Goal: Contribute content: Add original content to the website for others to see

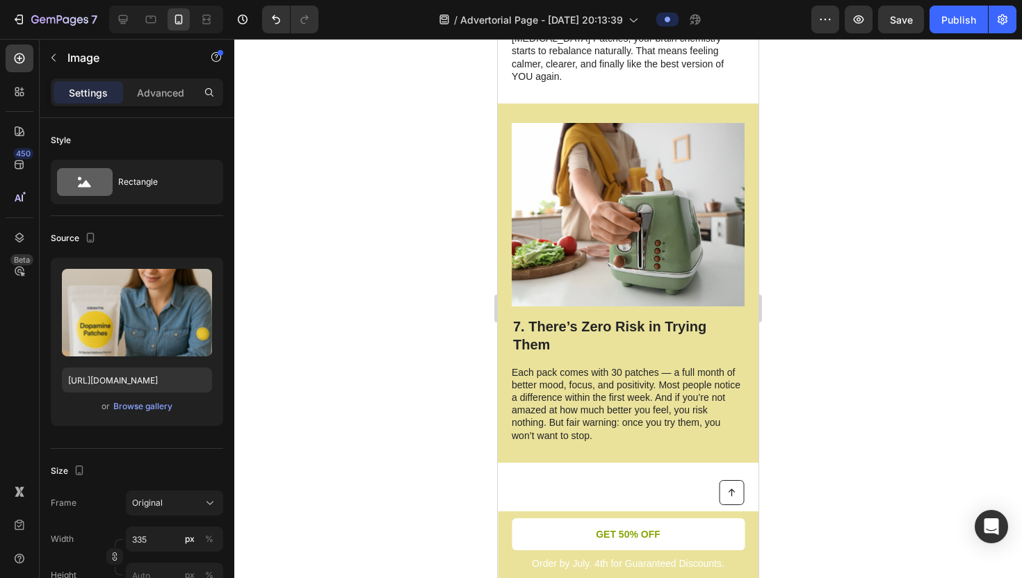
scroll to position [3237, 0]
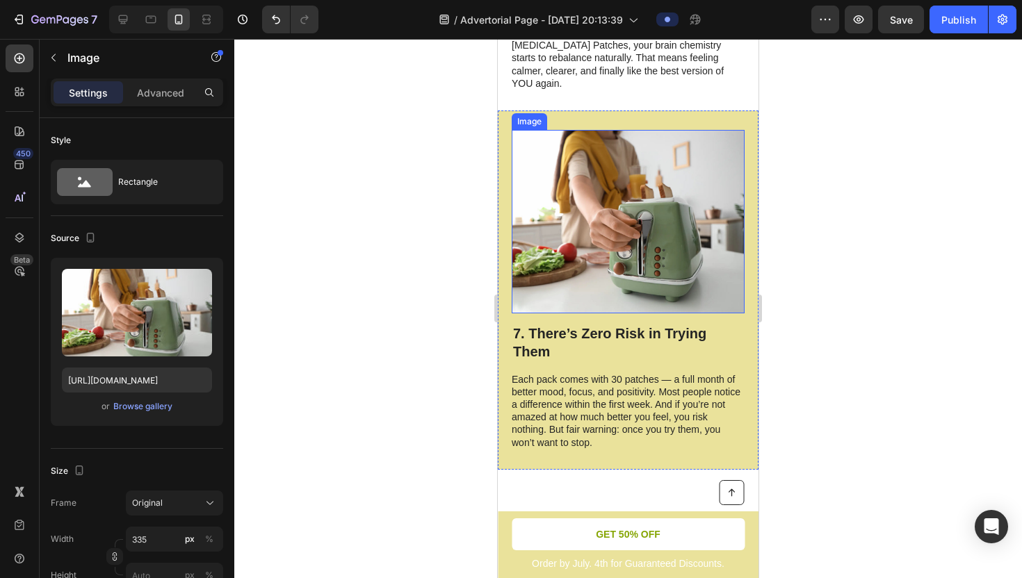
click at [644, 195] on img at bounding box center [628, 222] width 233 height 184
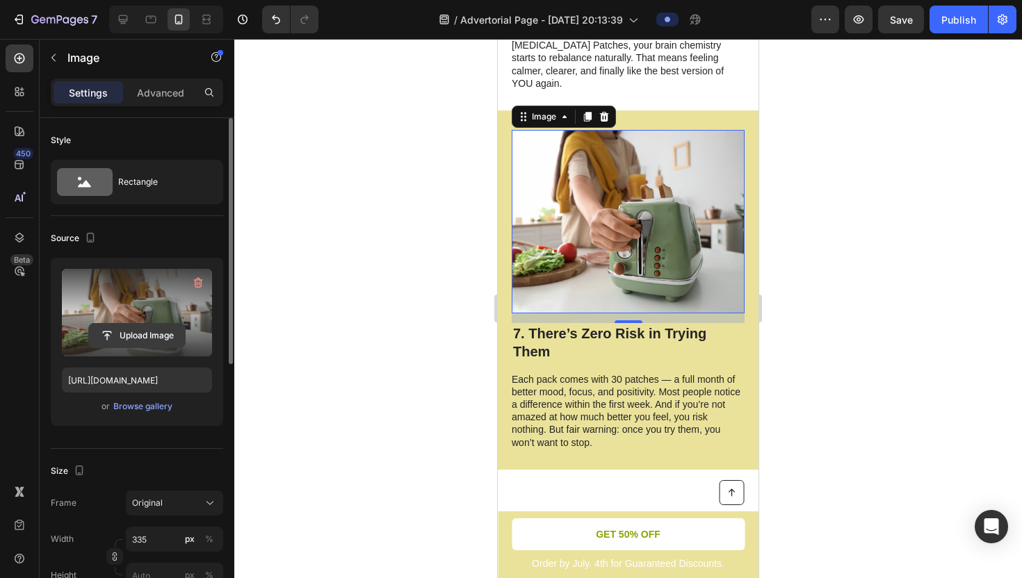
click at [146, 334] on input "file" at bounding box center [137, 336] width 96 height 24
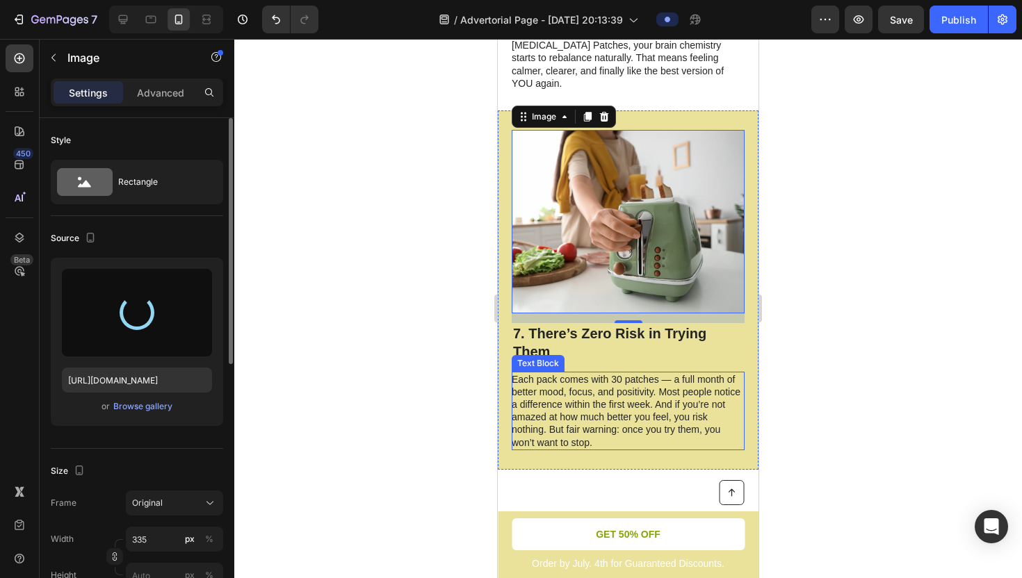
type input "[URL][DOMAIN_NAME]"
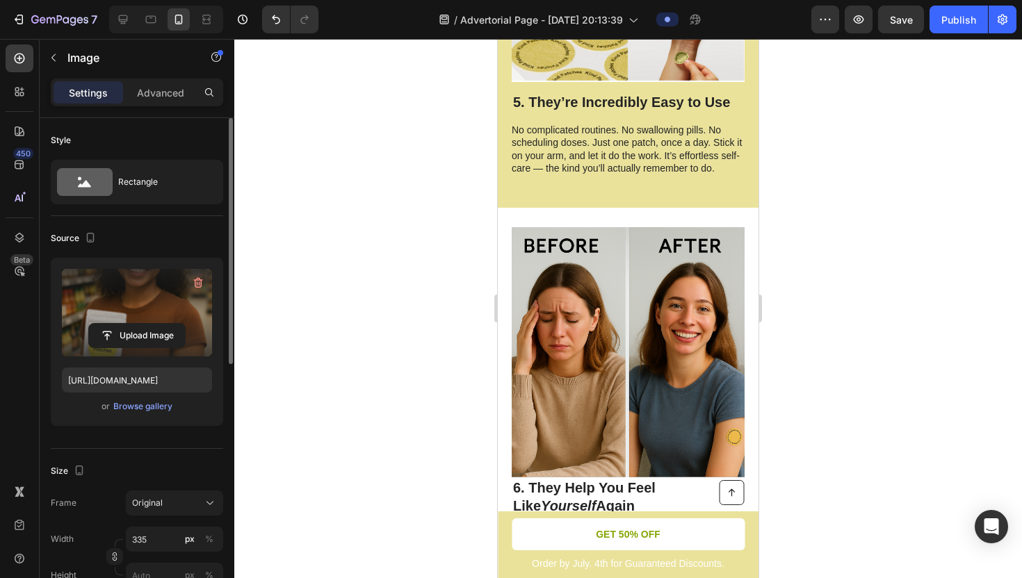
scroll to position [2760, 0]
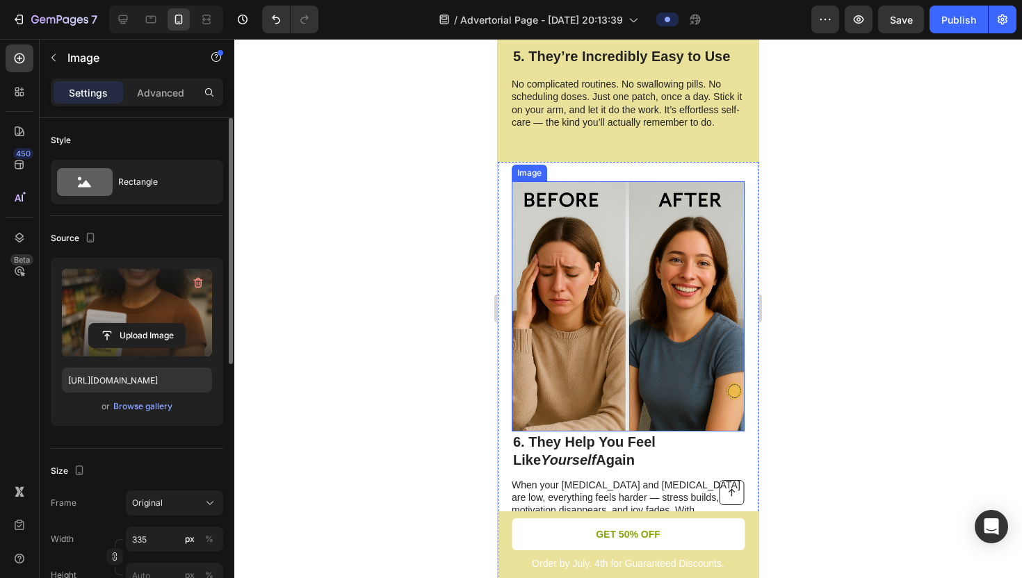
click at [555, 336] on img at bounding box center [628, 306] width 233 height 250
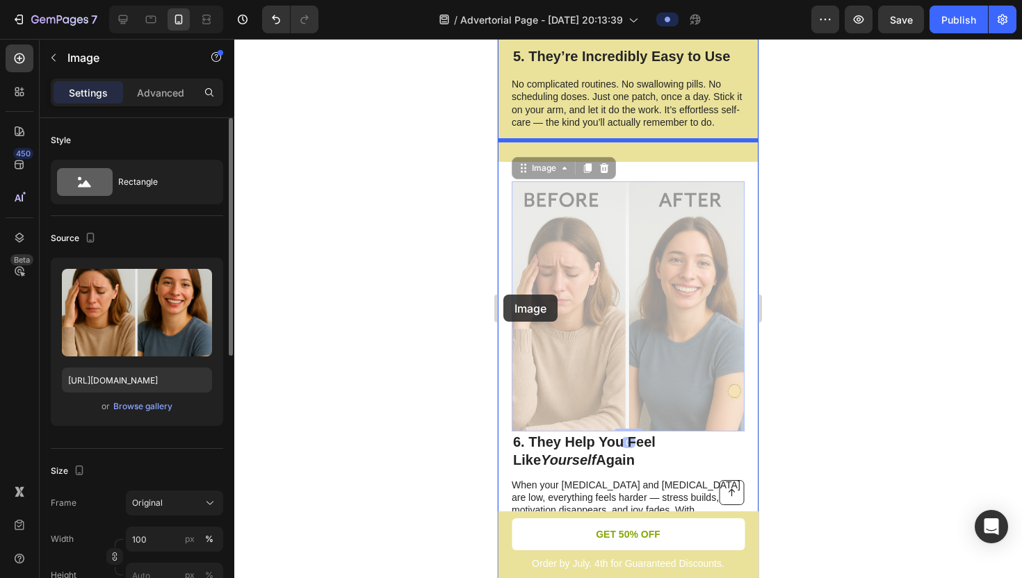
drag, startPoint x: 512, startPoint y: 295, endPoint x: 503, endPoint y: 295, distance: 8.3
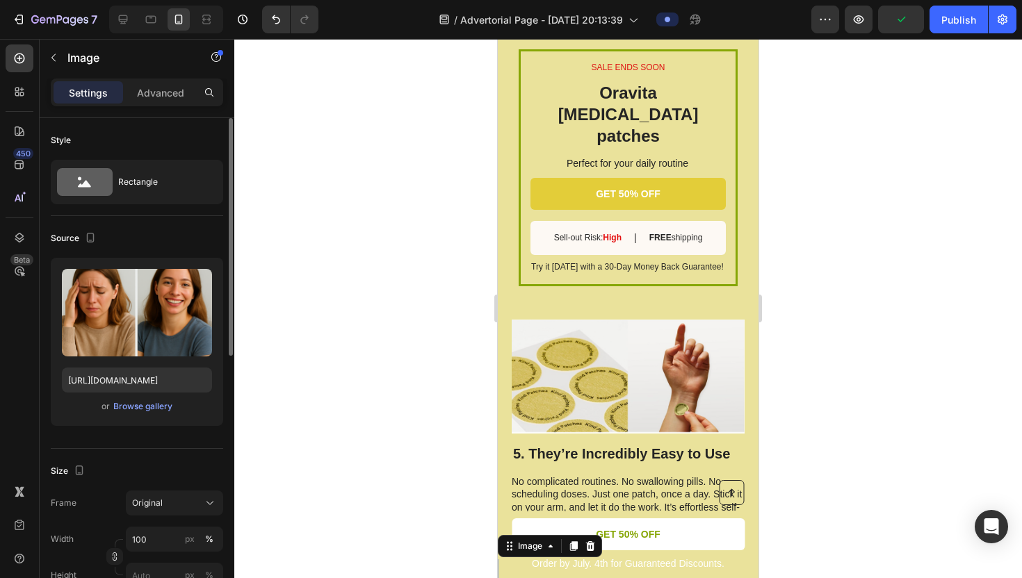
scroll to position [2361, 0]
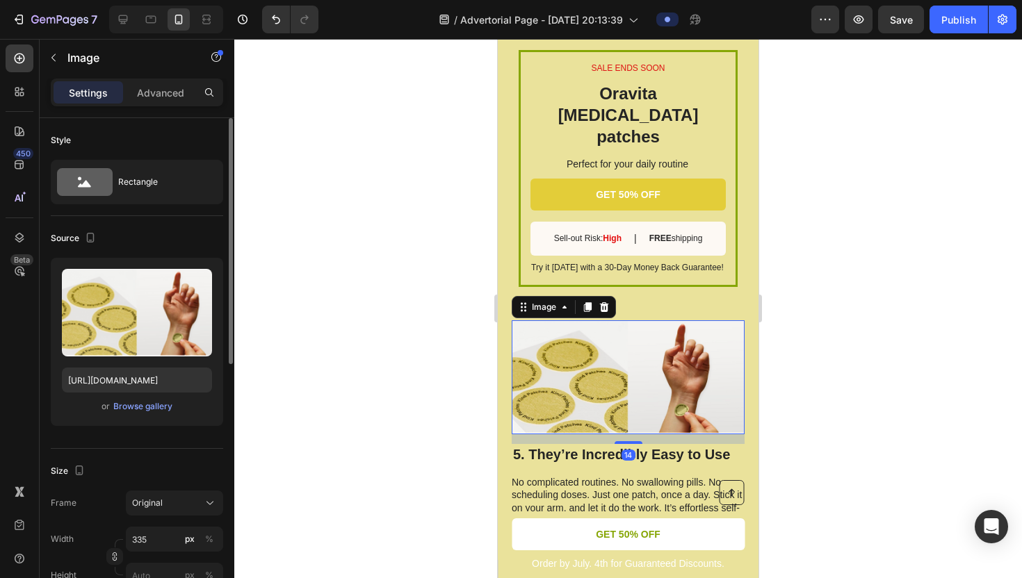
click at [562, 352] on img at bounding box center [628, 377] width 233 height 114
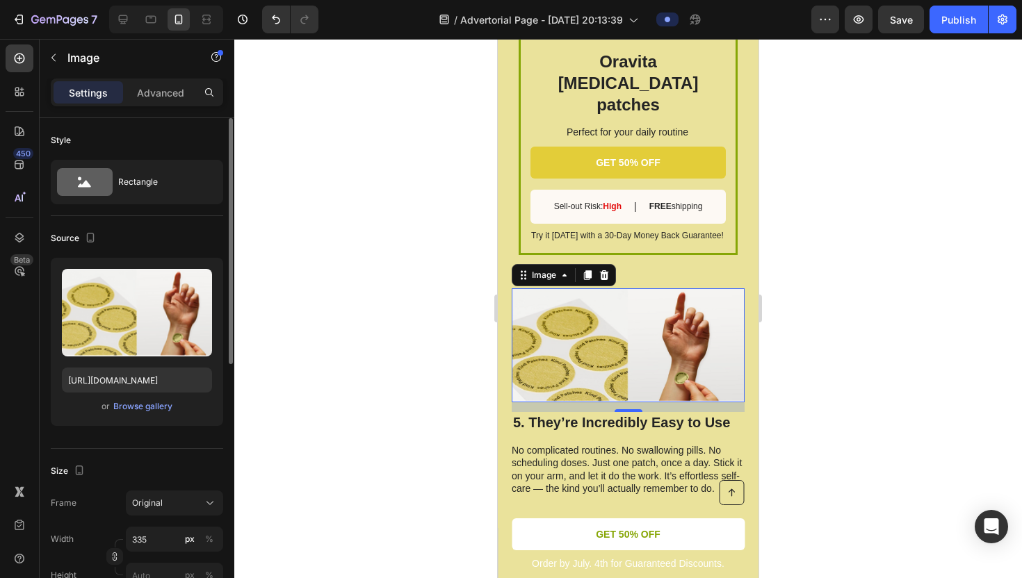
scroll to position [2395, 0]
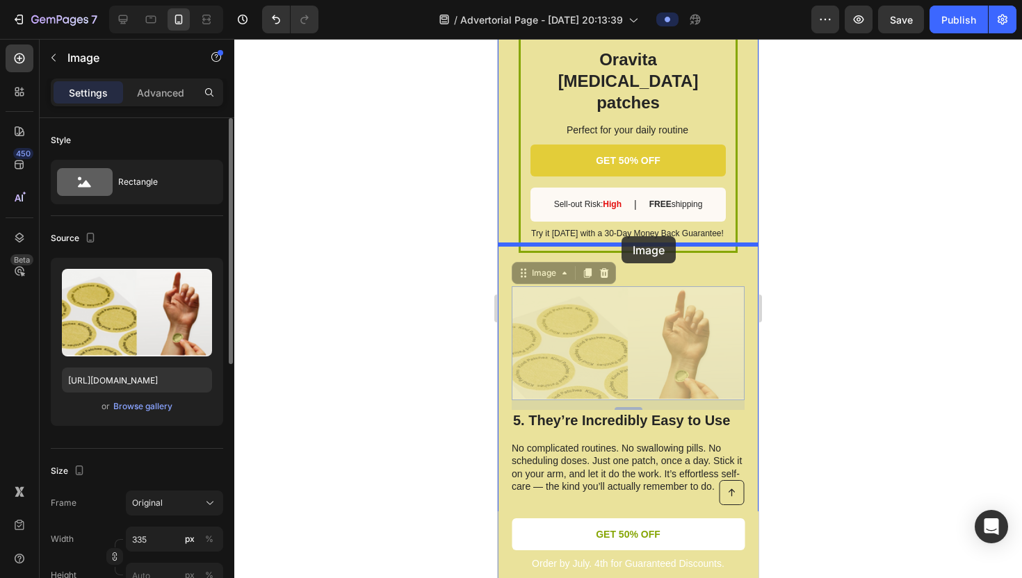
drag, startPoint x: 621, startPoint y: 265, endPoint x: 621, endPoint y: 238, distance: 27.1
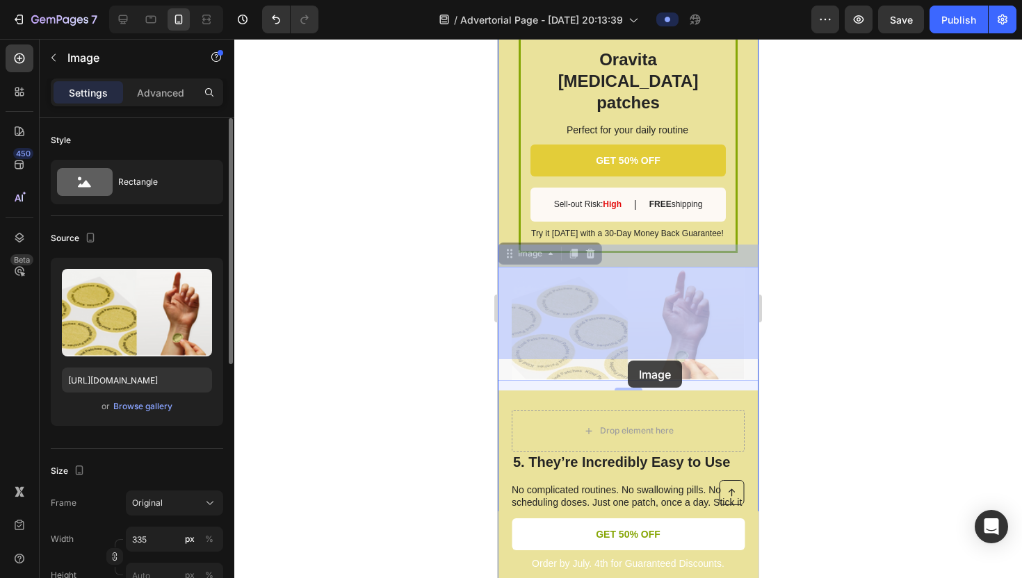
click at [628, 361] on div "iPhone 13 Mini ( 375 px) iPhone 13 Mini iPhone 13 Pro iPhone 11 Pro Max iPhone …" at bounding box center [628, 79] width 261 height 4871
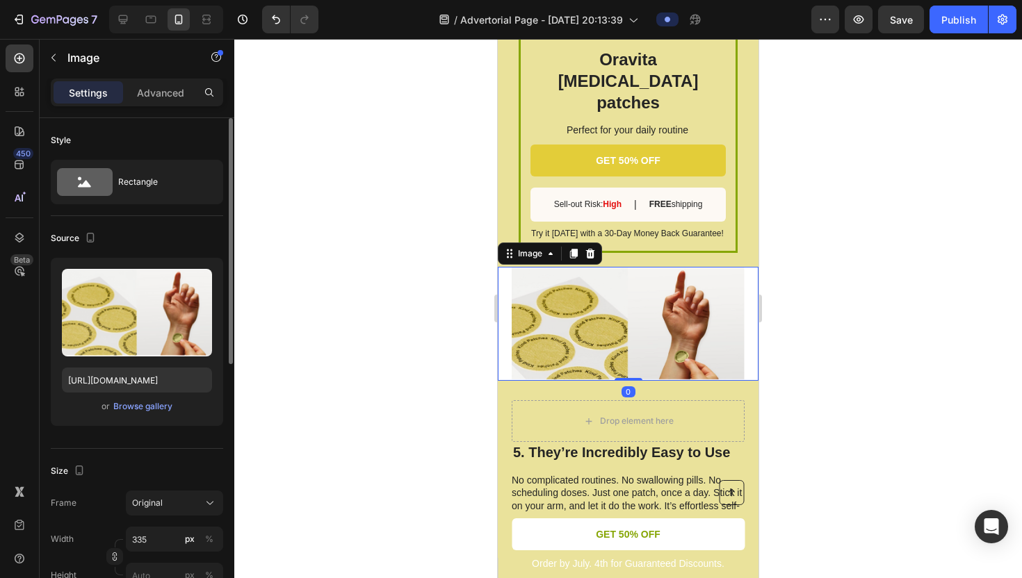
drag, startPoint x: 628, startPoint y: 366, endPoint x: 624, endPoint y: 341, distance: 26.0
click at [624, 341] on div "Image 0" at bounding box center [628, 324] width 261 height 114
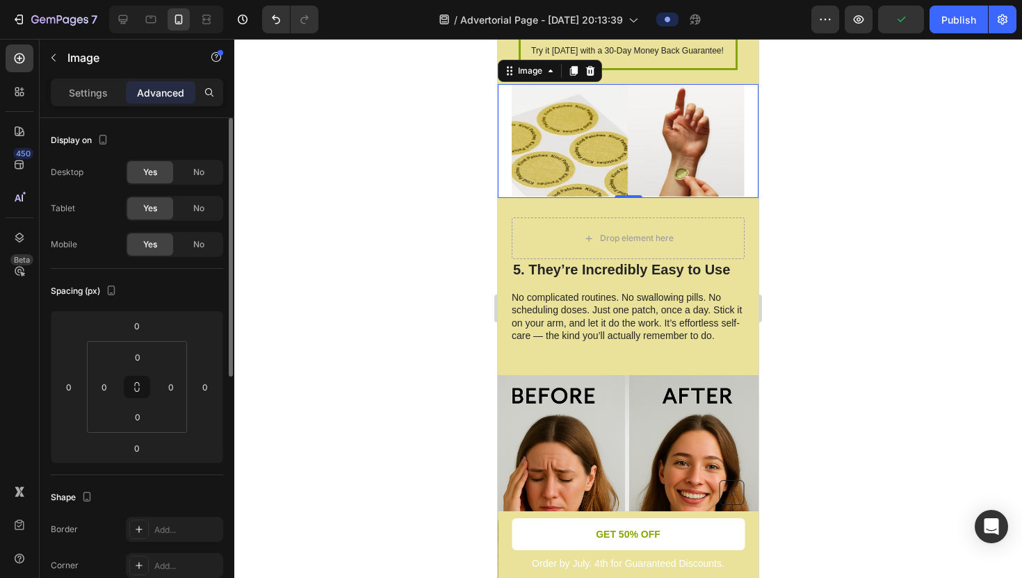
scroll to position [2573, 0]
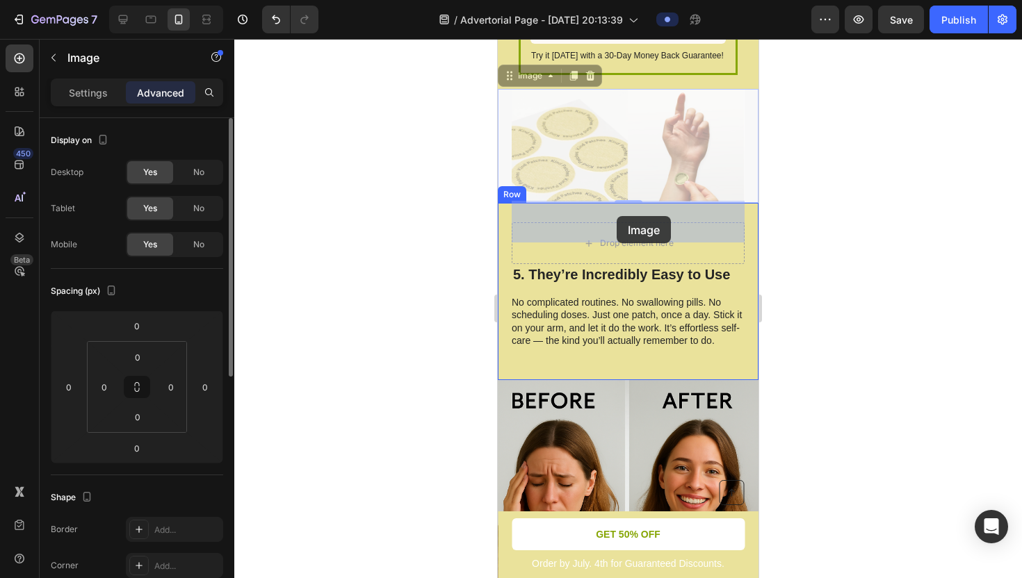
drag, startPoint x: 614, startPoint y: 162, endPoint x: 617, endPoint y: 215, distance: 53.6
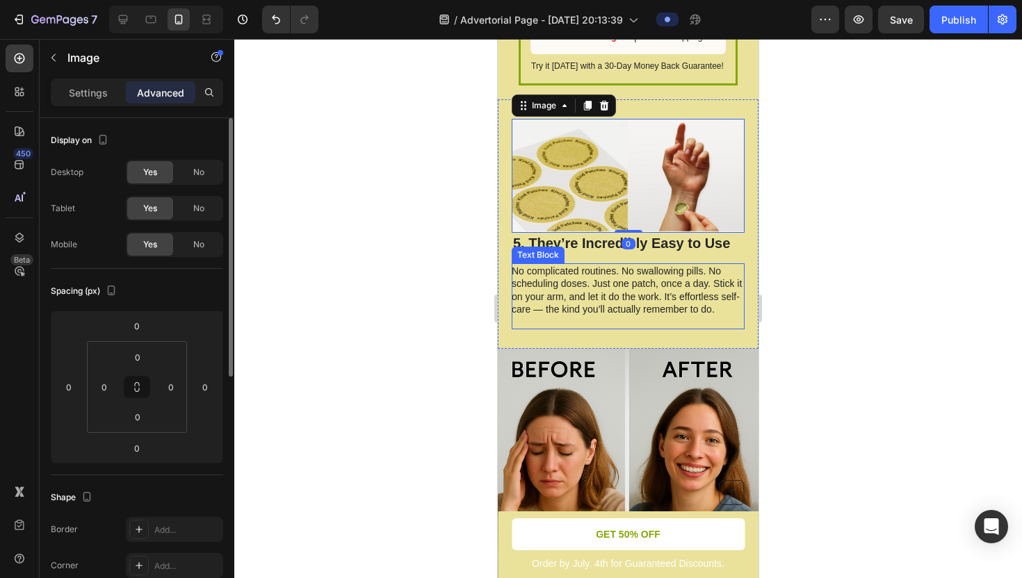
scroll to position [2557, 0]
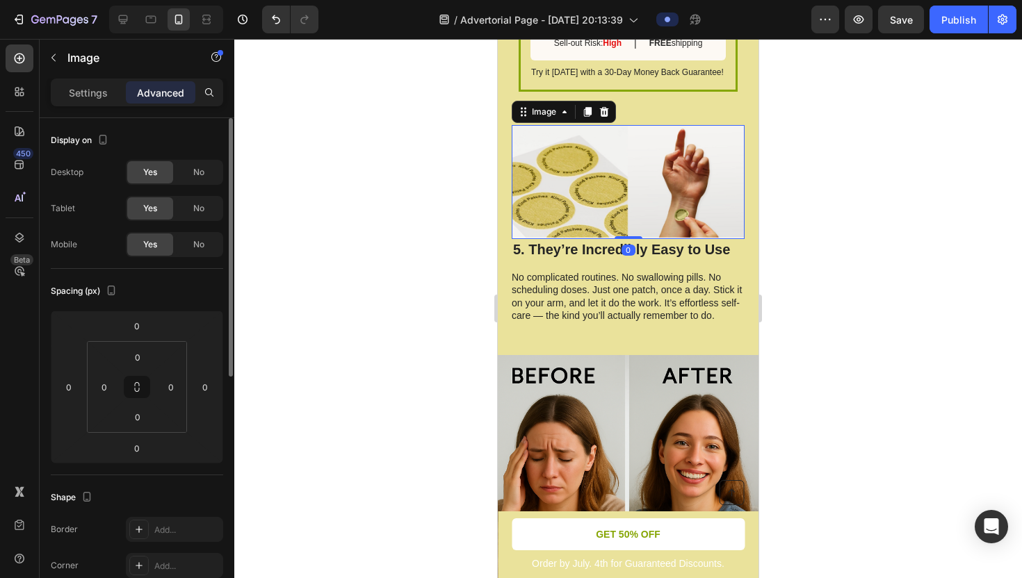
click at [646, 149] on img at bounding box center [628, 182] width 233 height 114
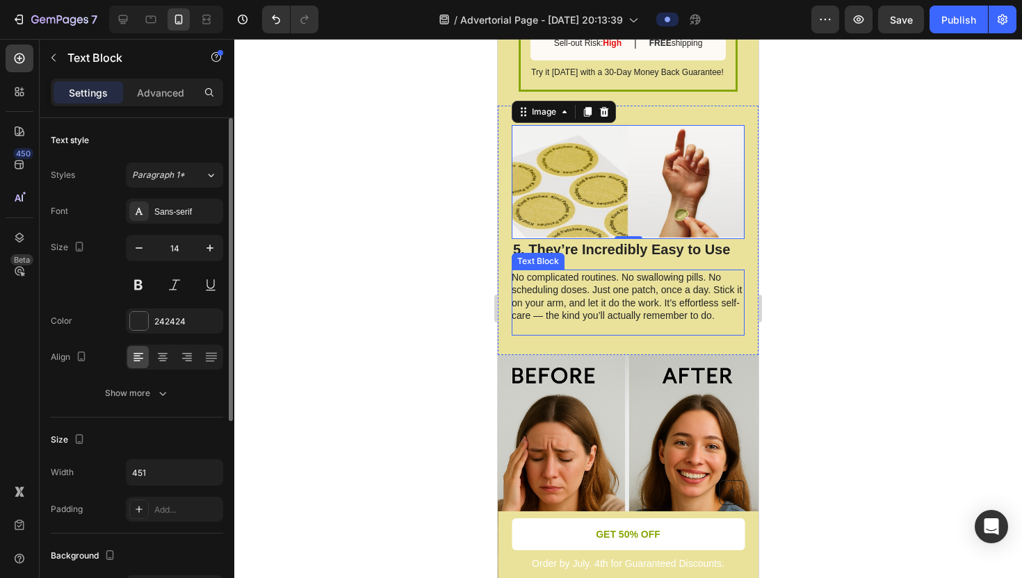
click at [634, 276] on p "No complicated routines. No swallowing pills. No scheduling doses. Just one pat…" at bounding box center [627, 302] width 231 height 63
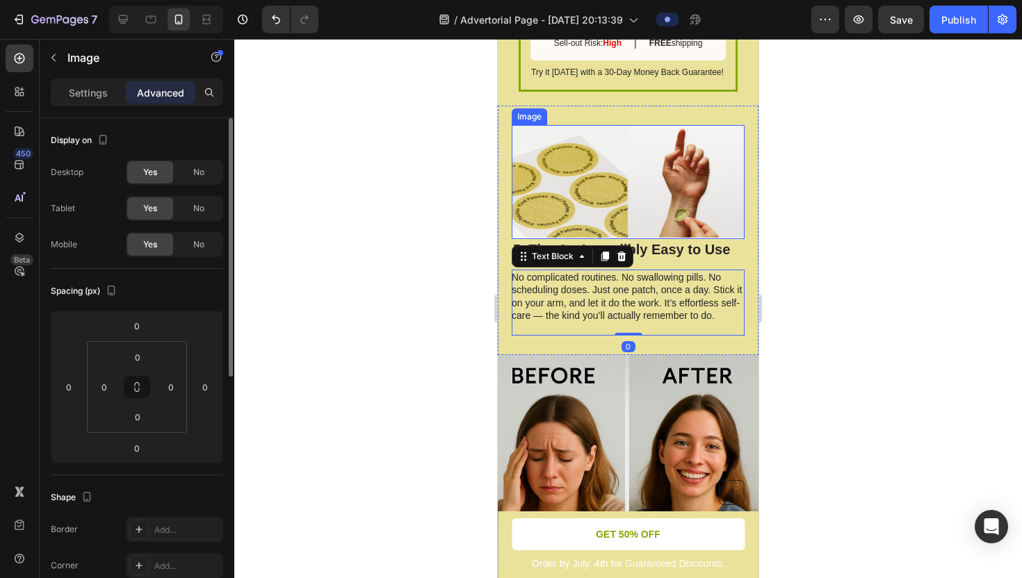
click at [657, 161] on img at bounding box center [628, 182] width 233 height 114
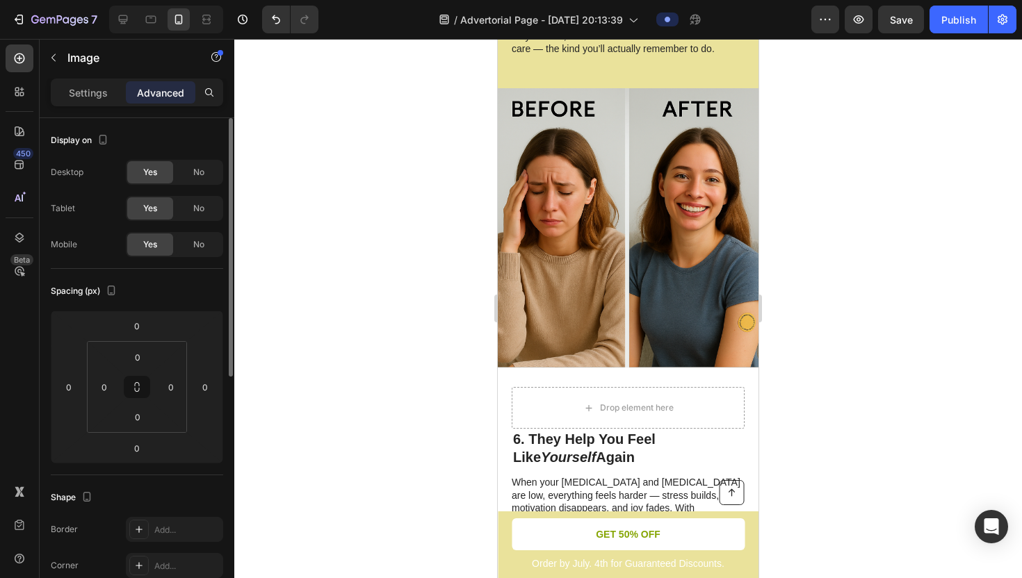
scroll to position [2922, 0]
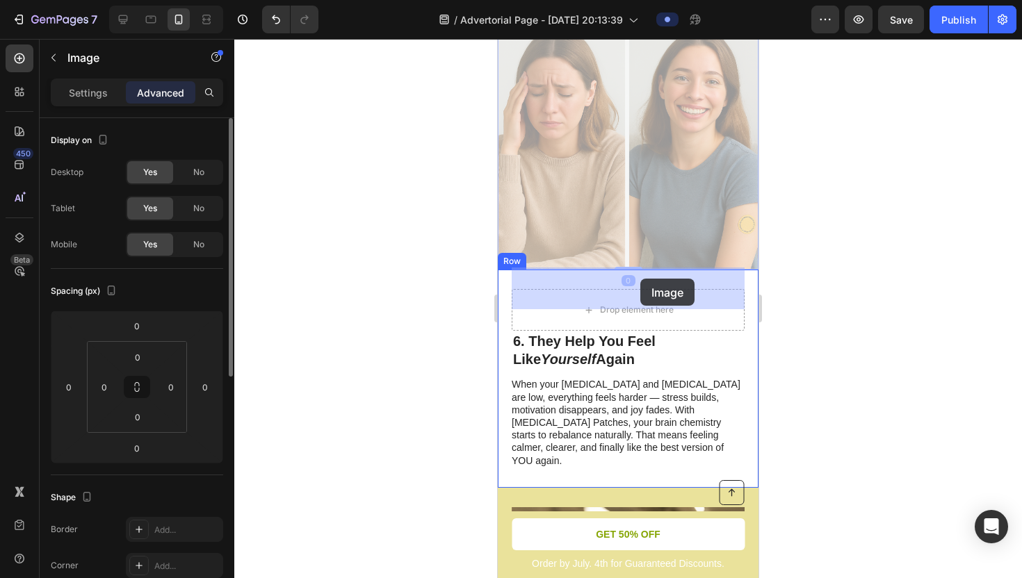
drag, startPoint x: 657, startPoint y: 161, endPoint x: 640, endPoint y: 279, distance: 119.3
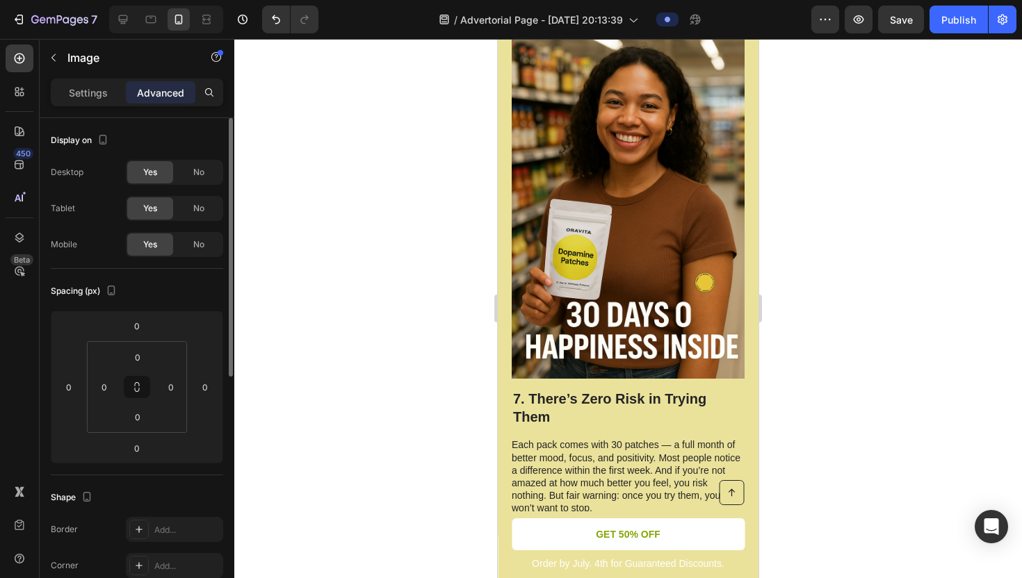
scroll to position [3325, 0]
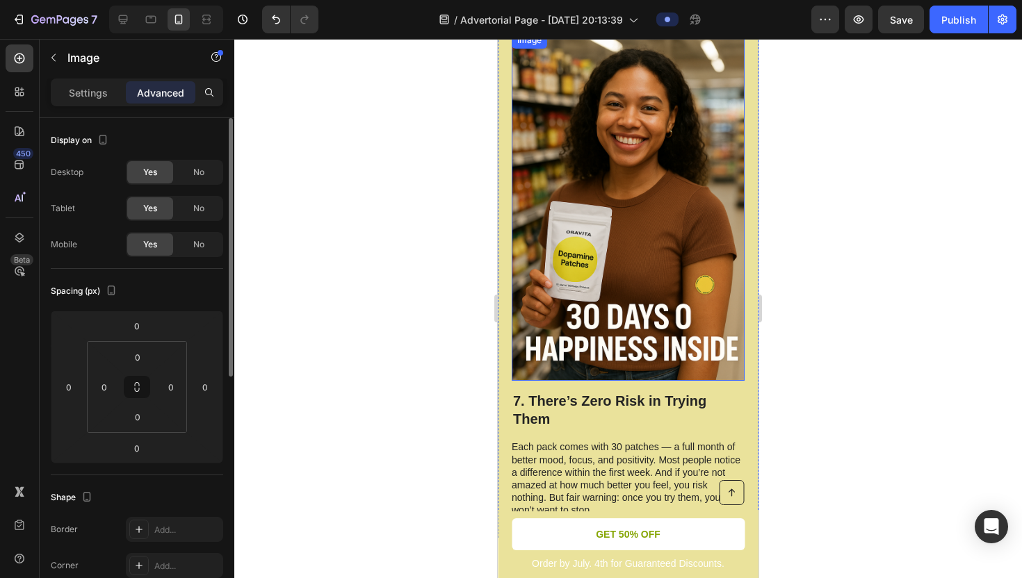
click at [616, 207] on img at bounding box center [628, 207] width 233 height 350
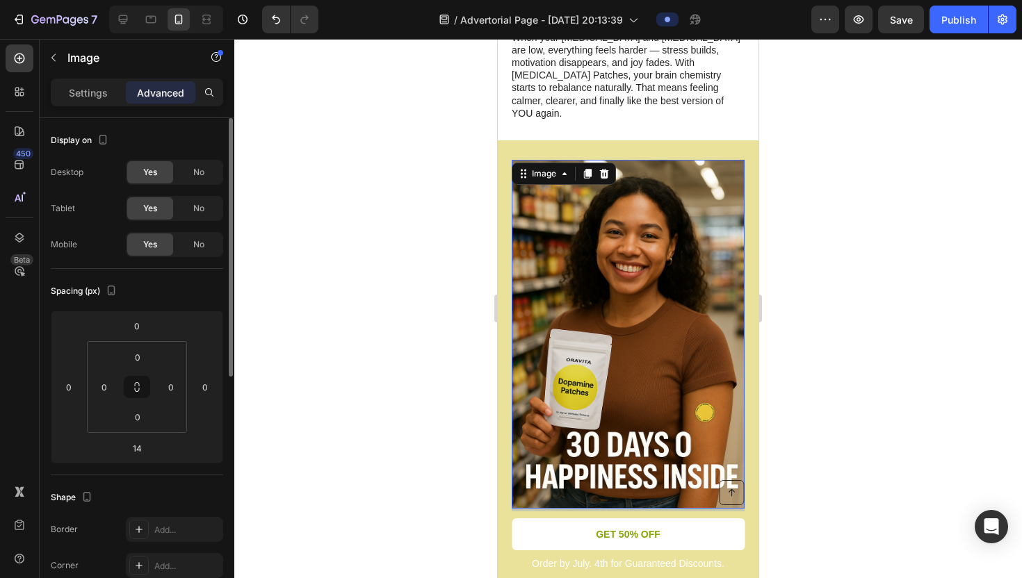
scroll to position [3184, 0]
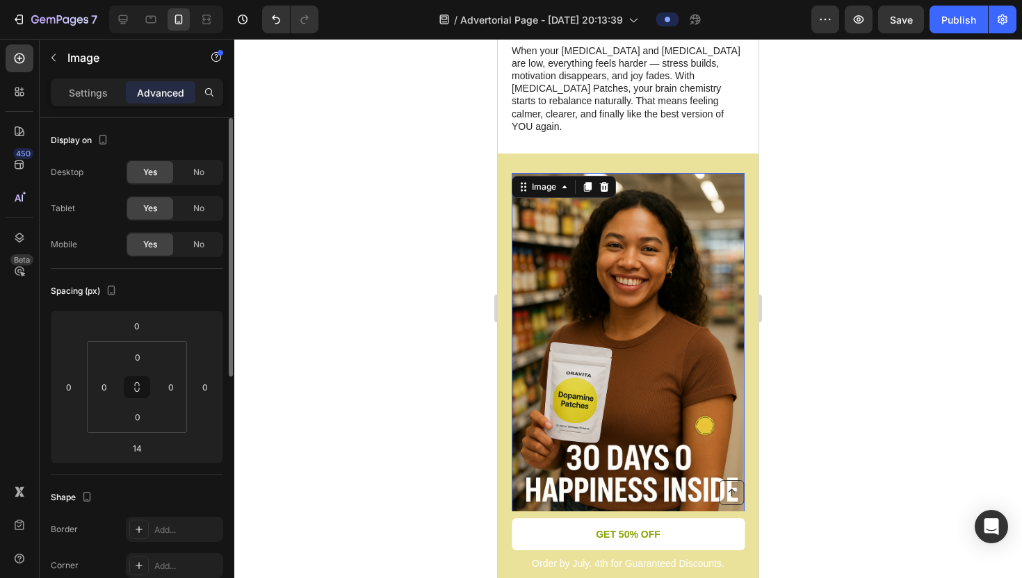
click at [562, 225] on img at bounding box center [628, 348] width 233 height 350
click at [644, 299] on img at bounding box center [628, 348] width 233 height 350
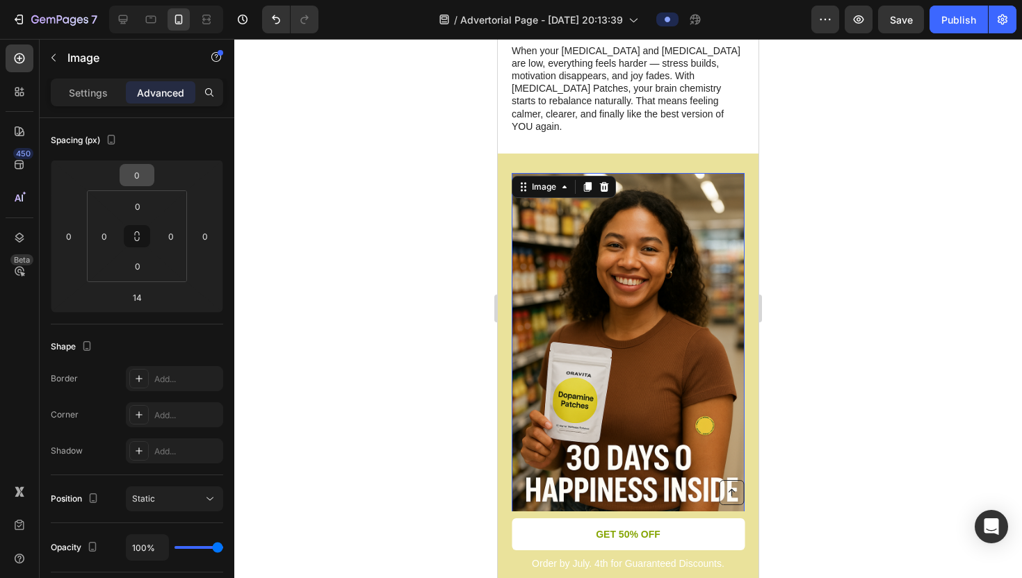
scroll to position [465, 0]
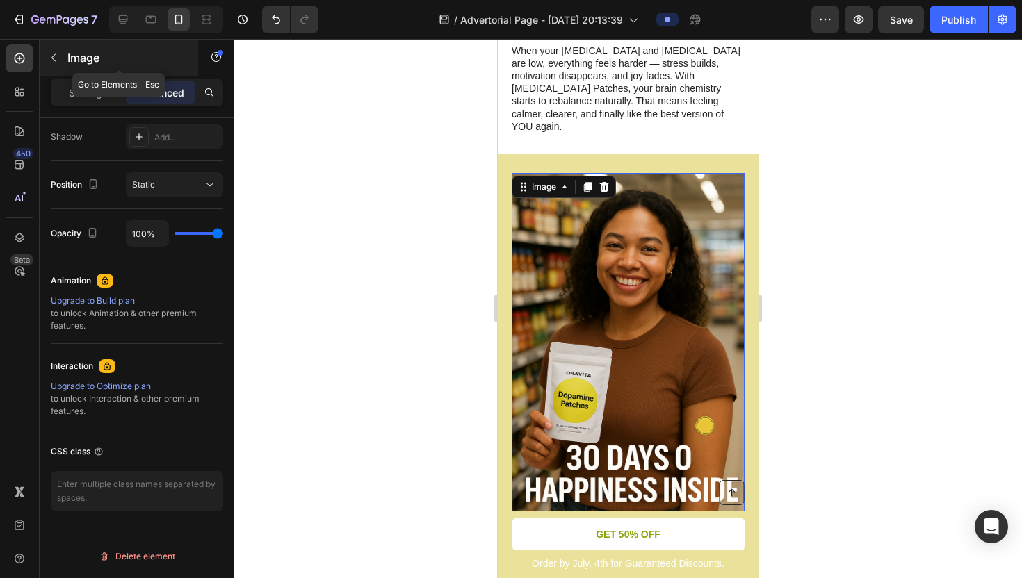
click at [53, 60] on icon "button" at bounding box center [53, 57] width 11 height 11
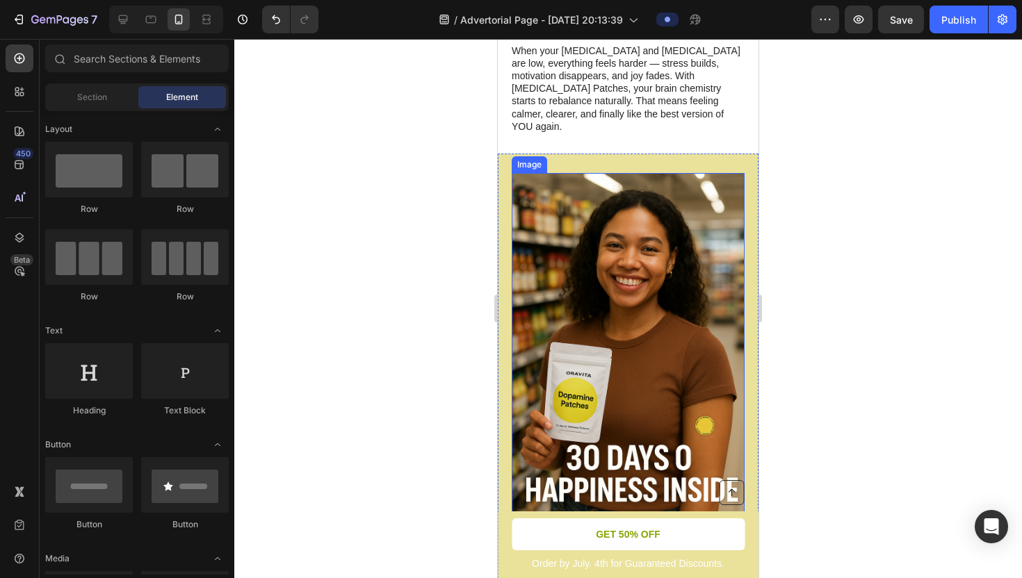
click at [597, 284] on img at bounding box center [628, 348] width 233 height 350
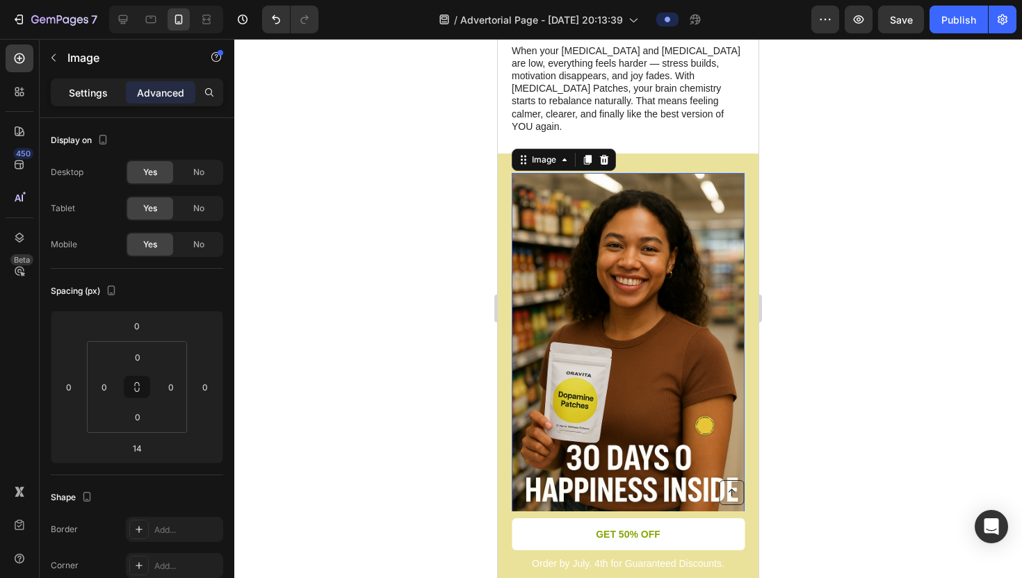
click at [95, 89] on p "Settings" at bounding box center [88, 92] width 39 height 15
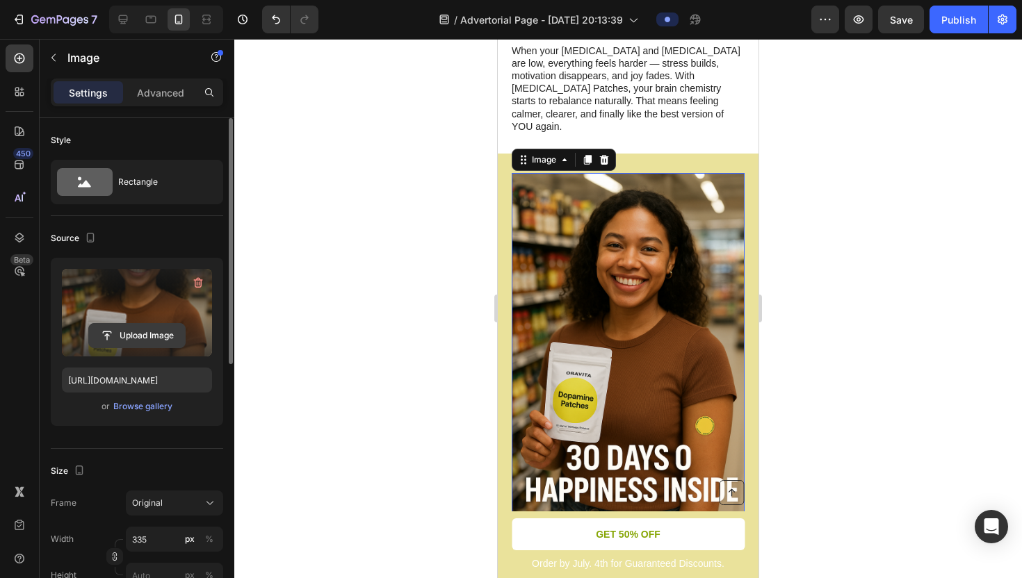
click at [139, 341] on input "file" at bounding box center [137, 336] width 96 height 24
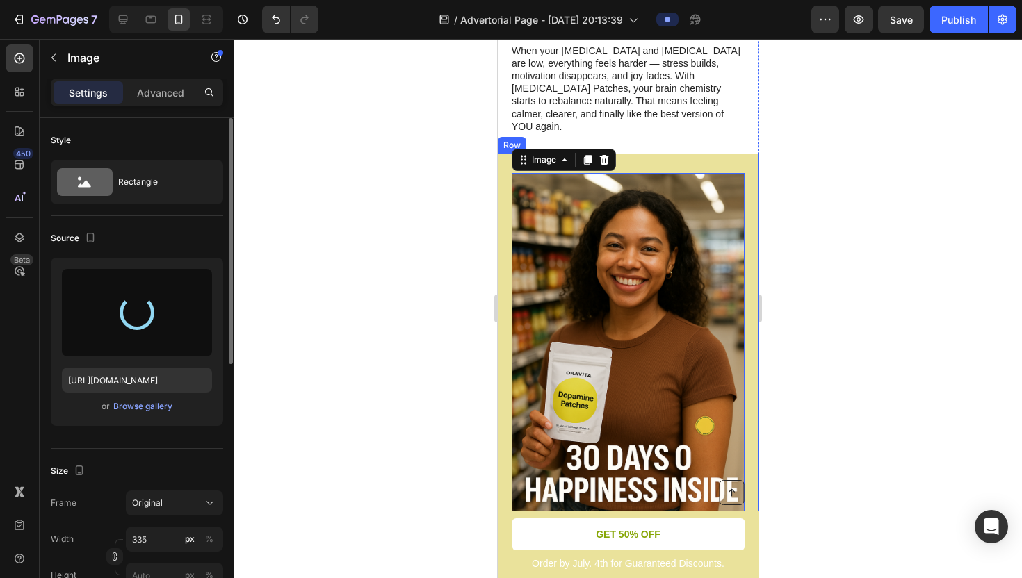
type input "[URL][DOMAIN_NAME]"
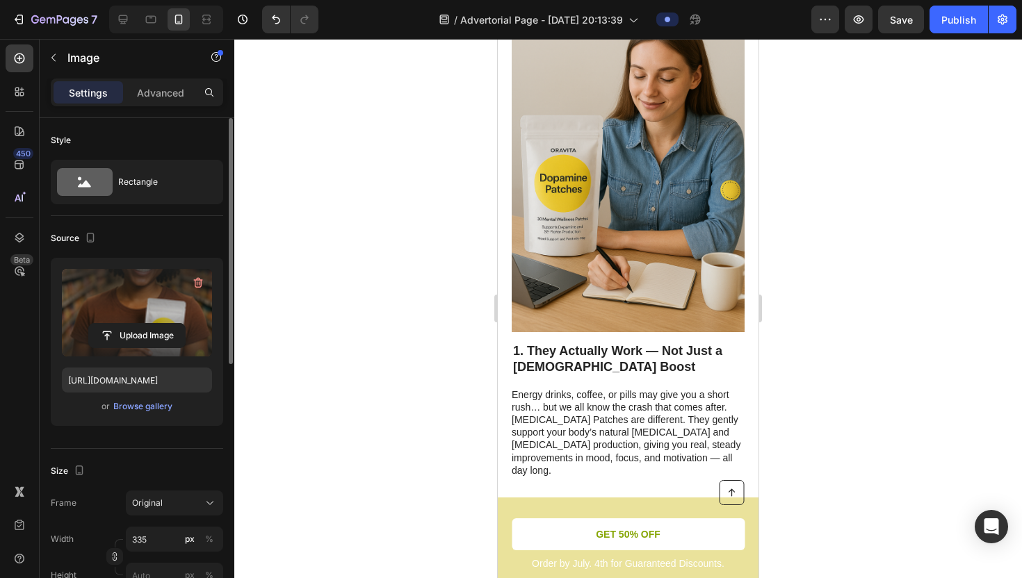
scroll to position [484, 0]
